Goal: Navigation & Orientation: Find specific page/section

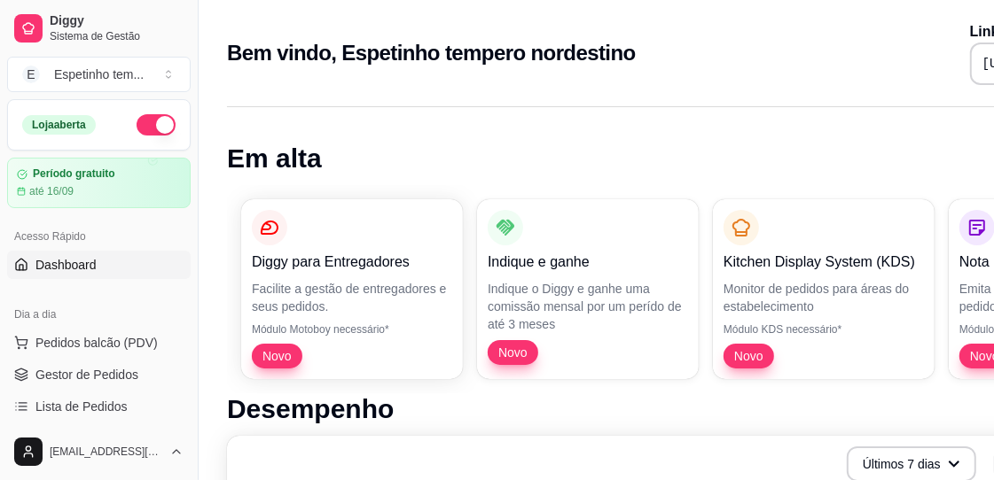
scroll to position [88, 0]
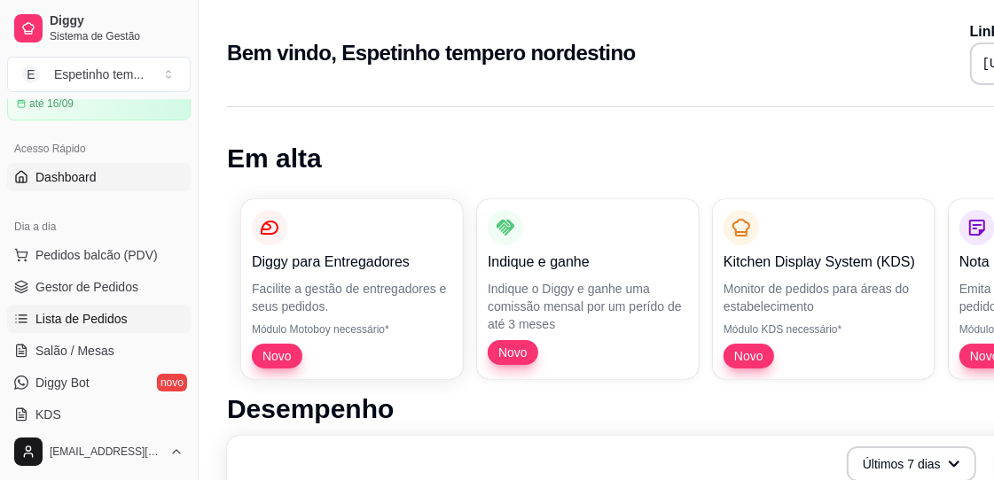
click at [114, 312] on span "Lista de Pedidos" at bounding box center [81, 319] width 92 height 18
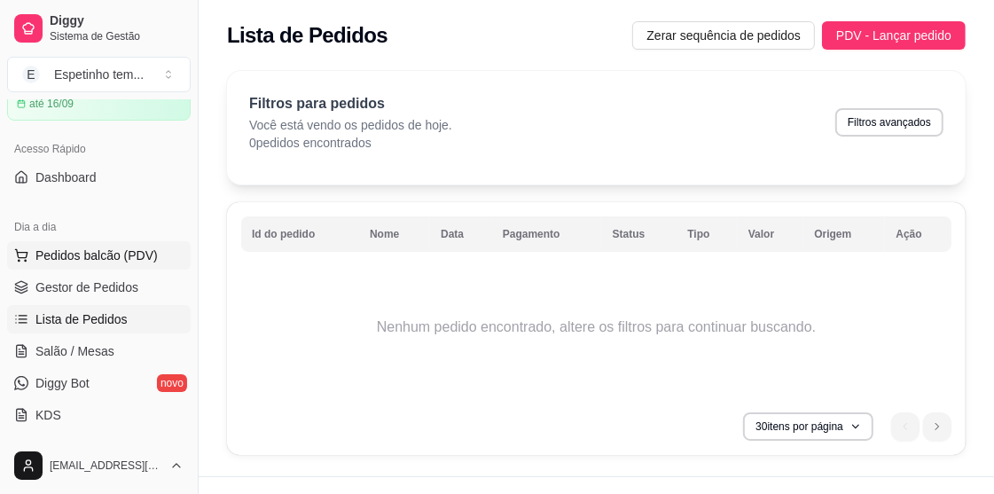
click at [113, 253] on span "Pedidos balcão (PDV)" at bounding box center [96, 255] width 122 height 18
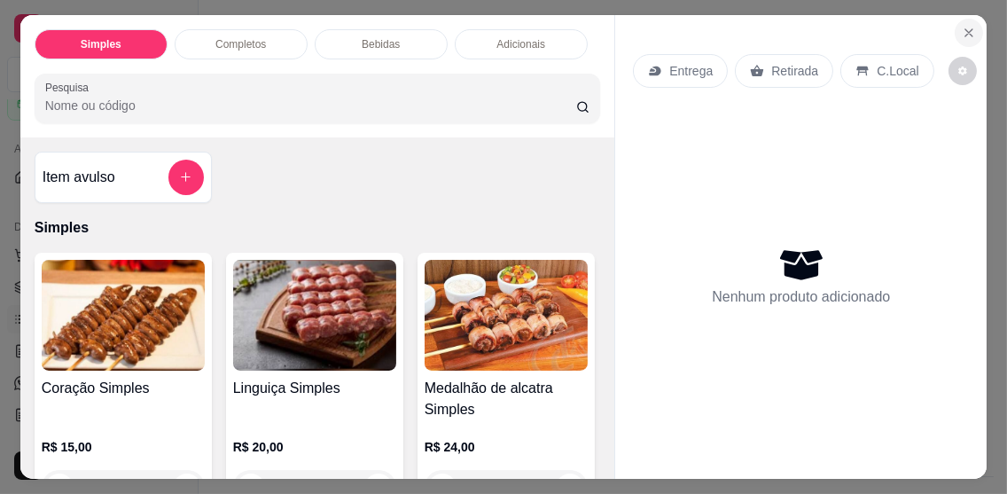
click at [487, 26] on icon "Close" at bounding box center [969, 33] width 14 height 14
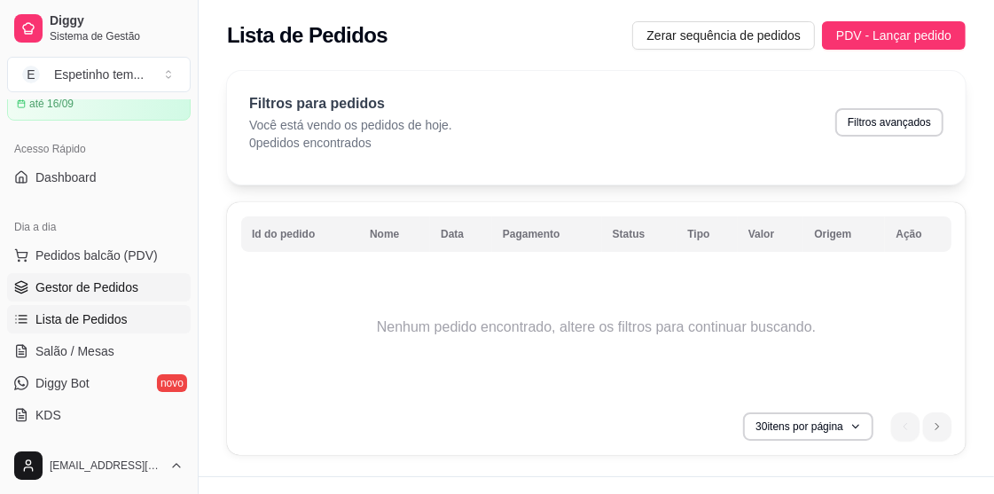
click at [91, 278] on span "Gestor de Pedidos" at bounding box center [86, 287] width 103 height 18
